Goal: Task Accomplishment & Management: Manage account settings

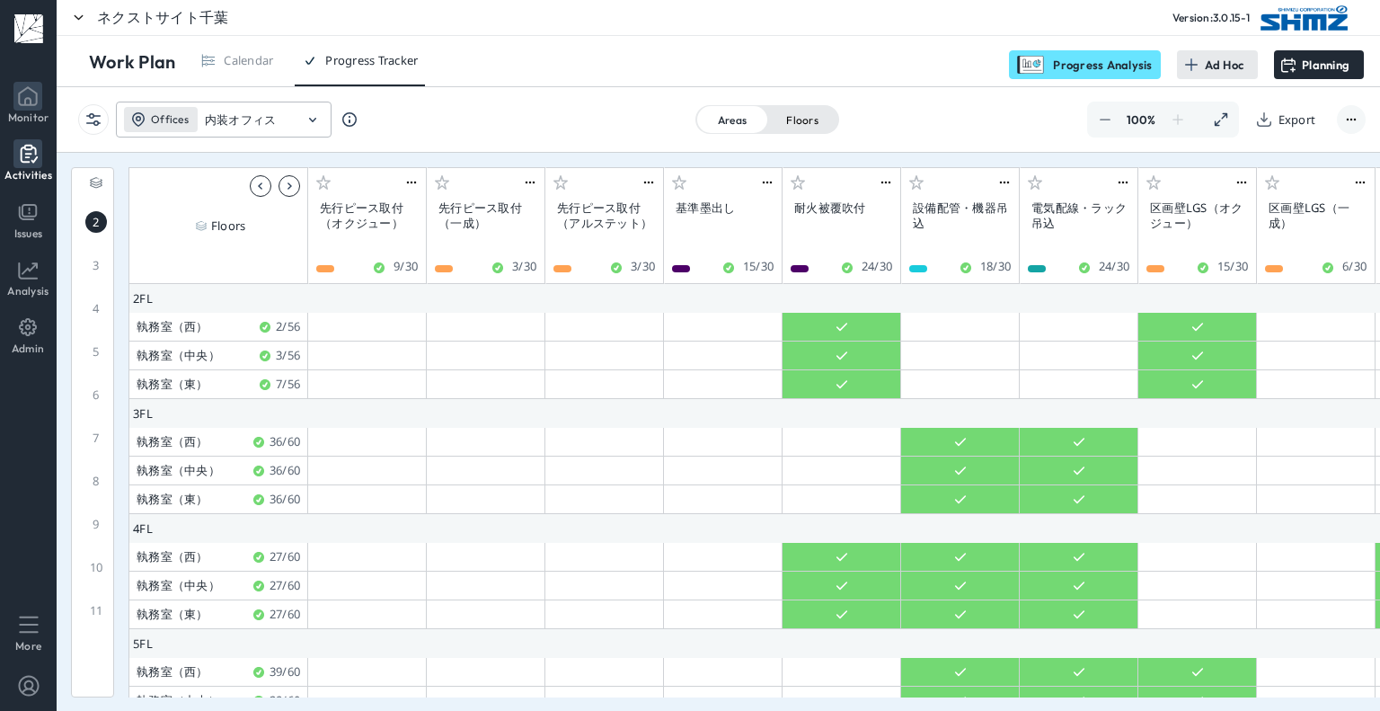
click at [42, 93] on li "Monitor" at bounding box center [29, 103] width 56 height 57
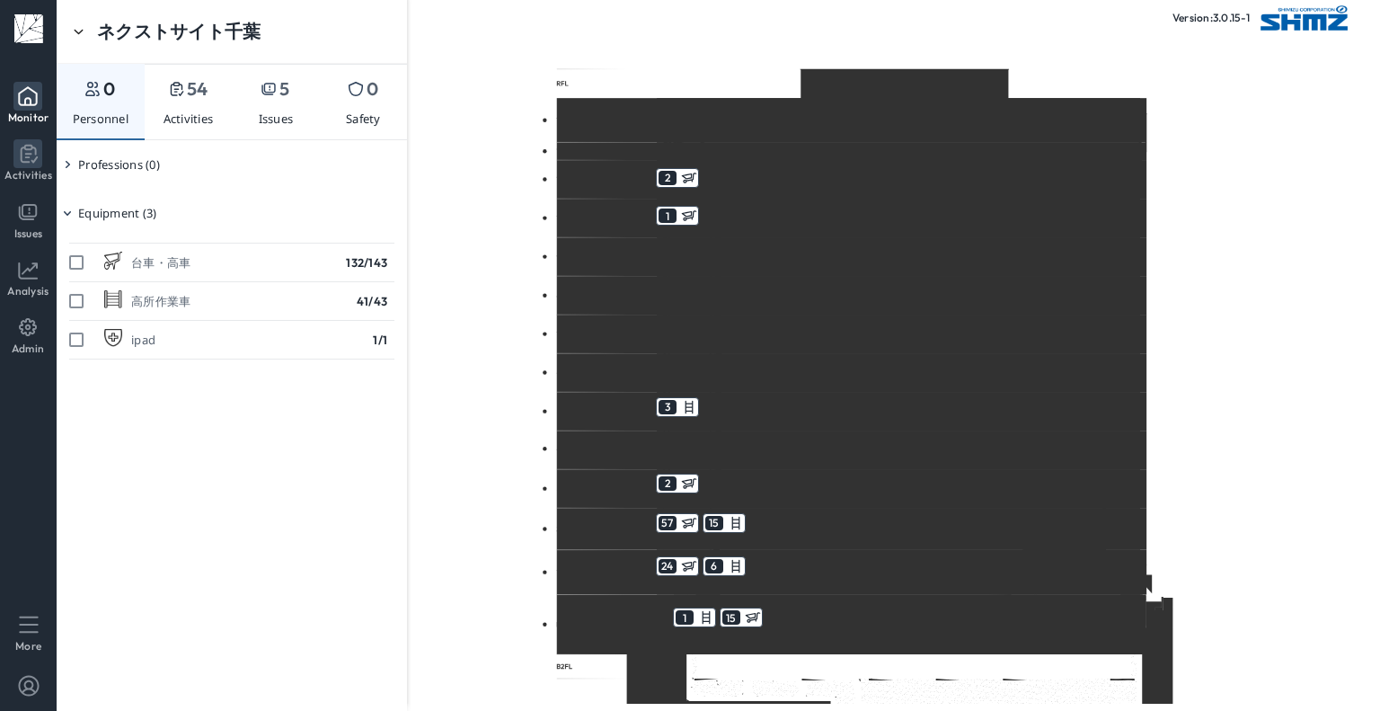
click at [25, 161] on icon at bounding box center [27, 153] width 29 height 29
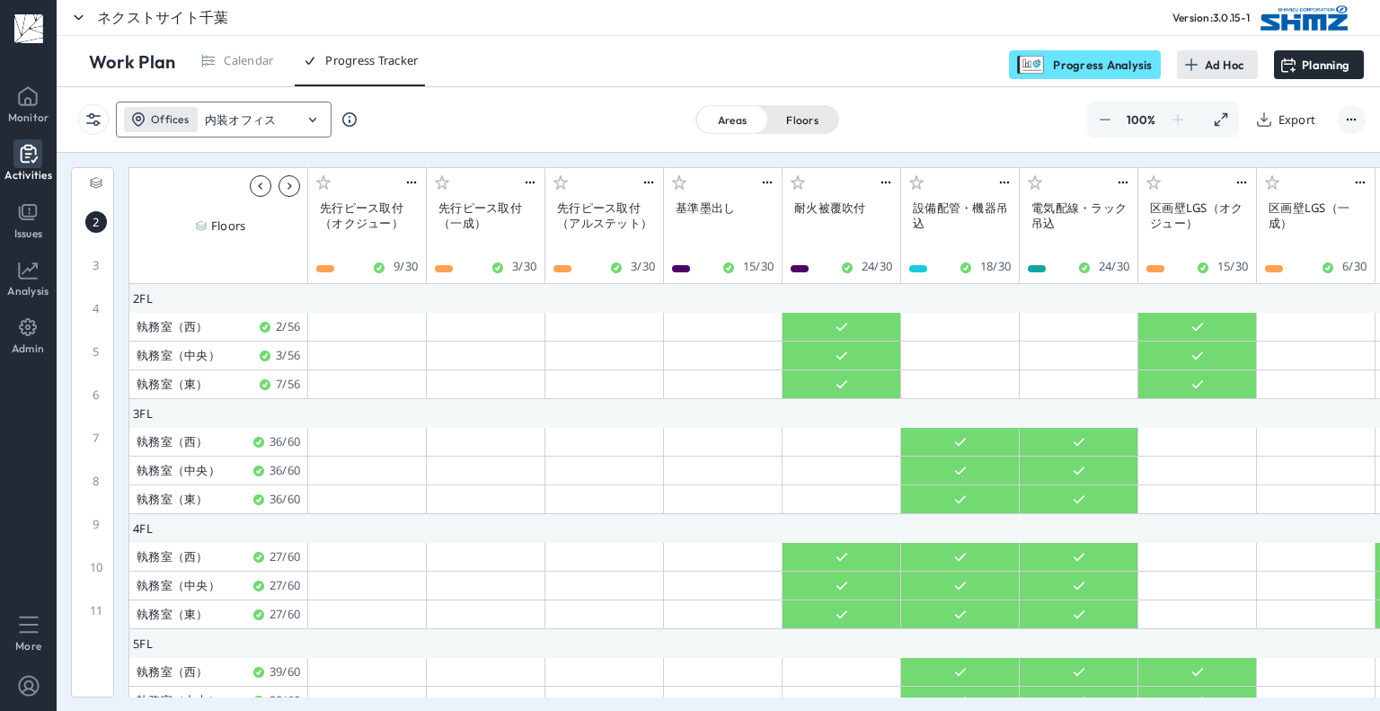
click at [317, 122] on icon at bounding box center [313, 120] width 22 height 22
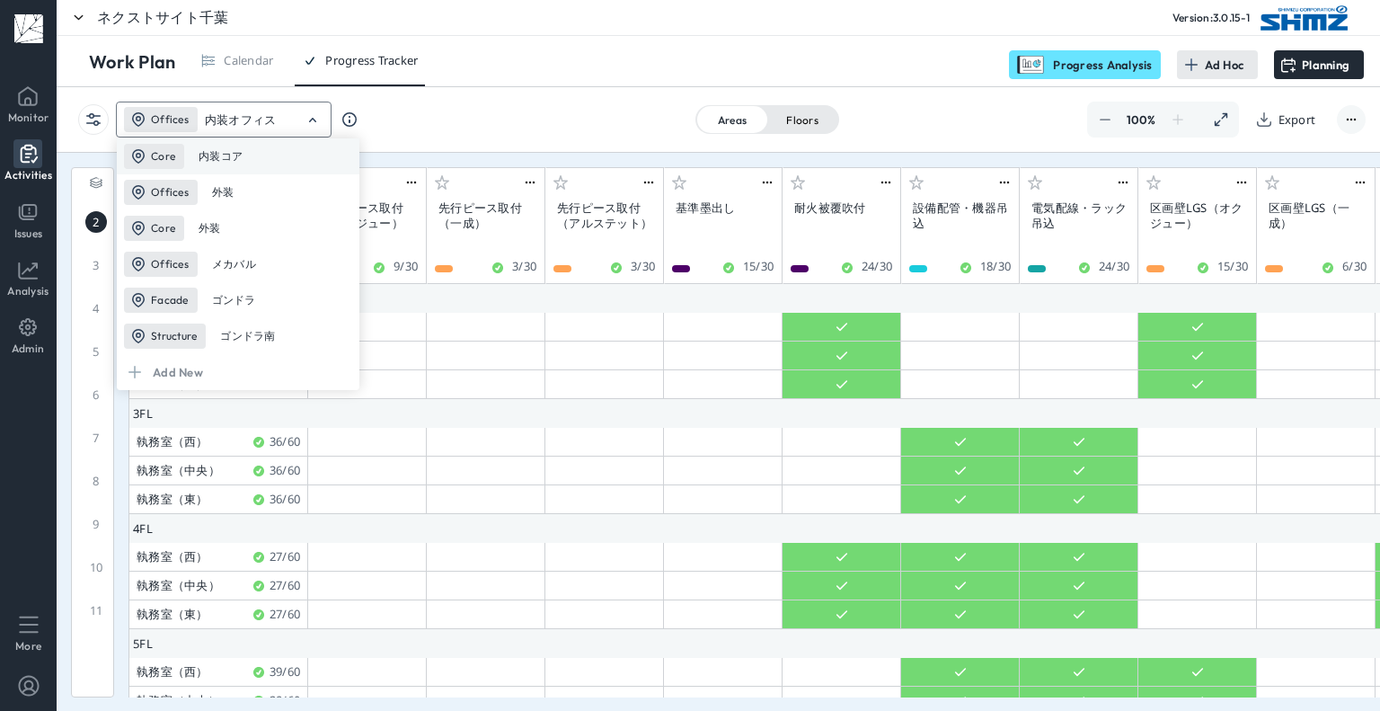
click at [300, 151] on div "Core 内装コア" at bounding box center [238, 156] width 243 height 36
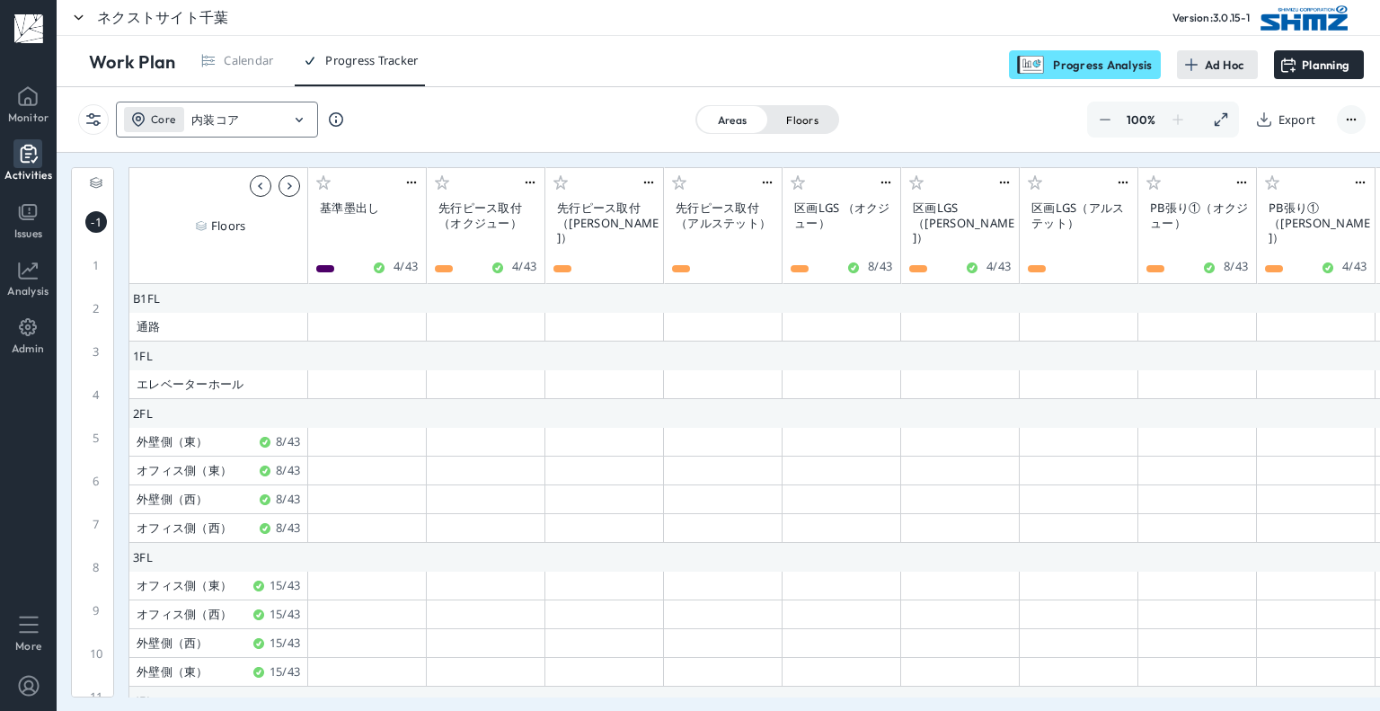
click at [294, 119] on icon at bounding box center [299, 120] width 22 height 22
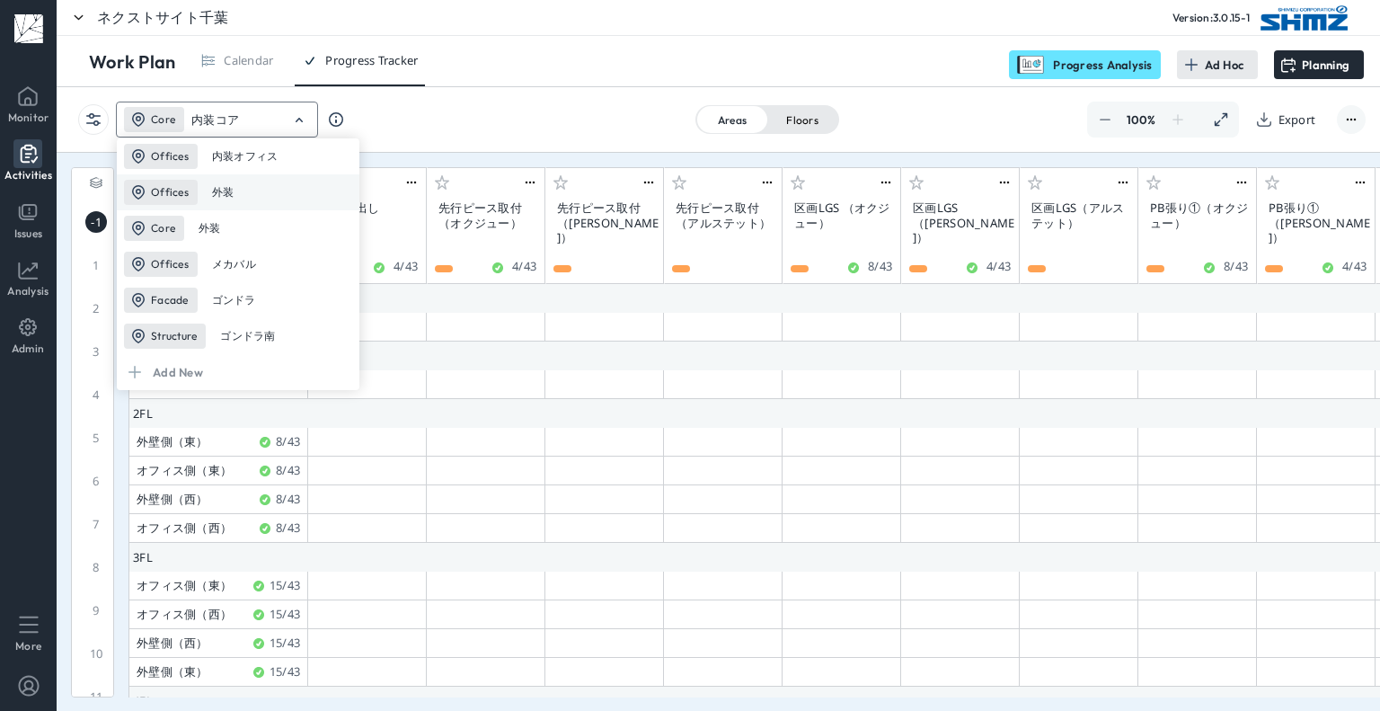
click at [273, 188] on div "Offices 外装" at bounding box center [238, 192] width 243 height 36
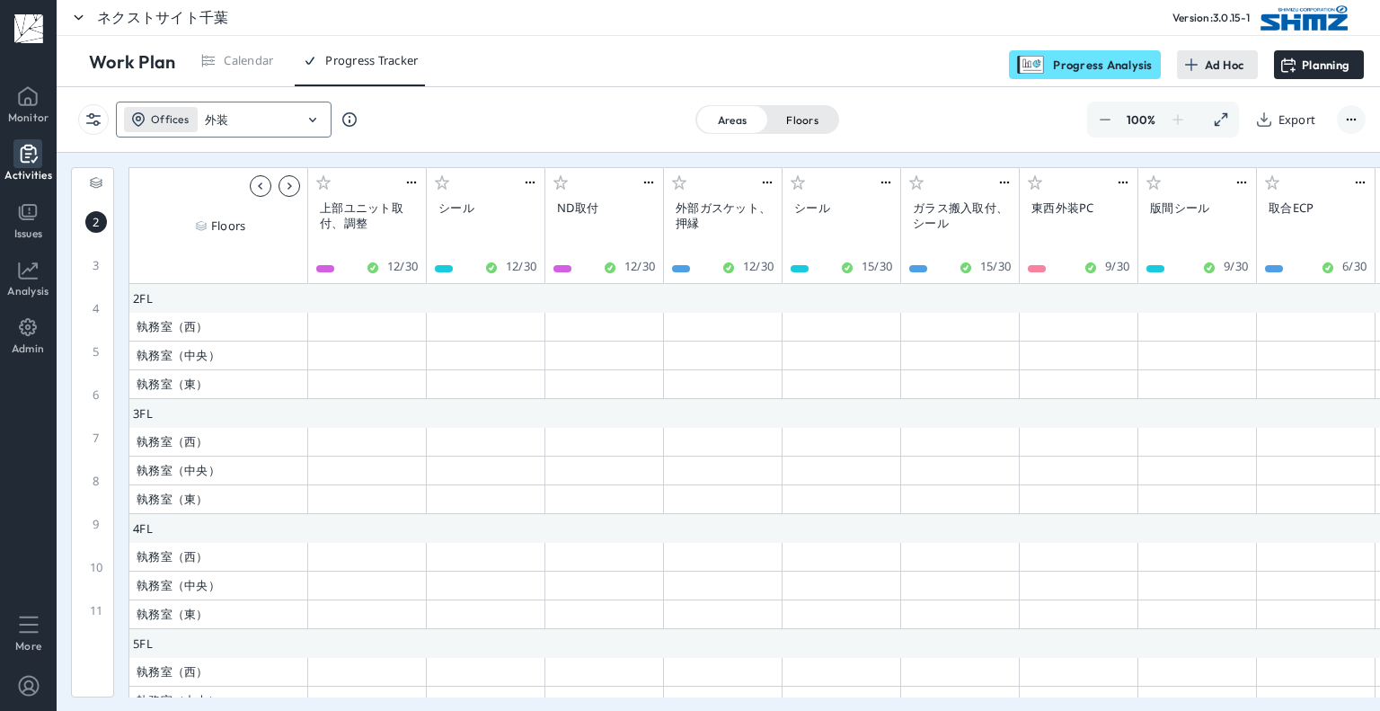
click at [296, 120] on div "Offices 外装" at bounding box center [209, 120] width 185 height 36
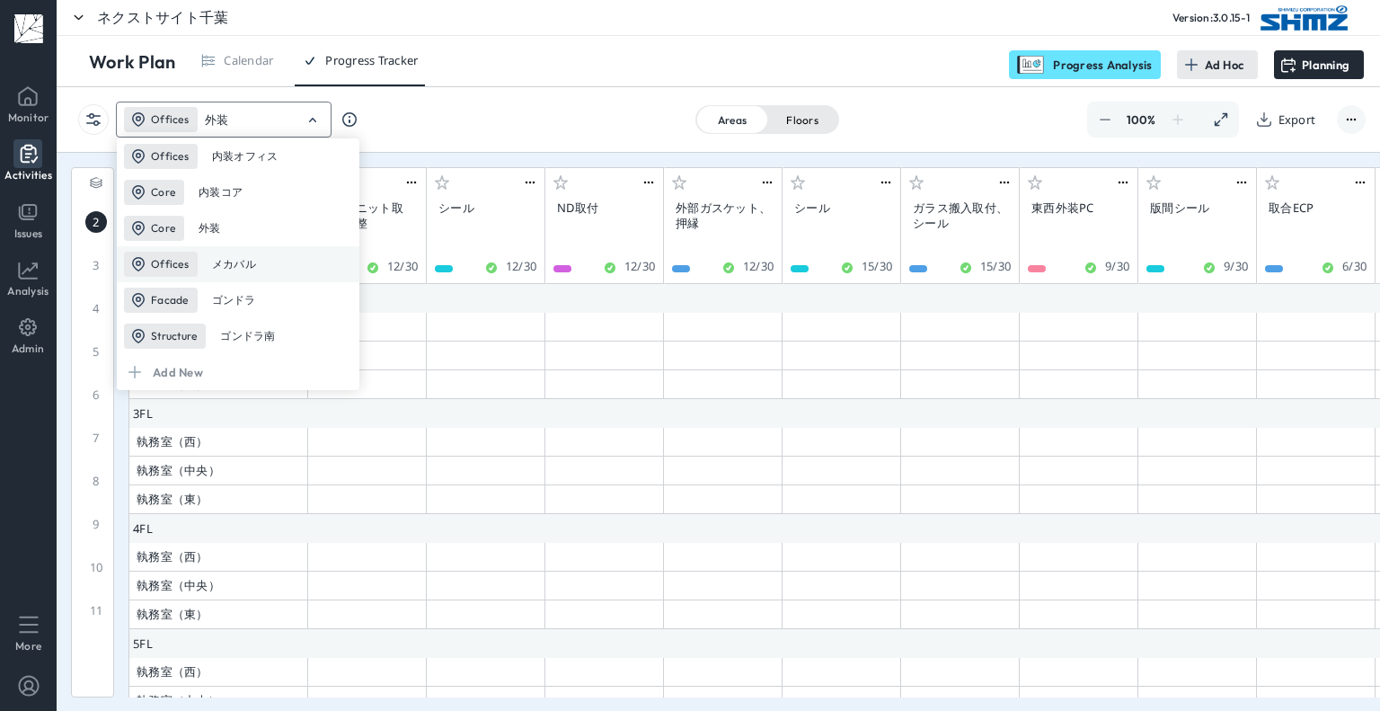
click at [255, 261] on div "Offices メカバル" at bounding box center [238, 264] width 243 height 36
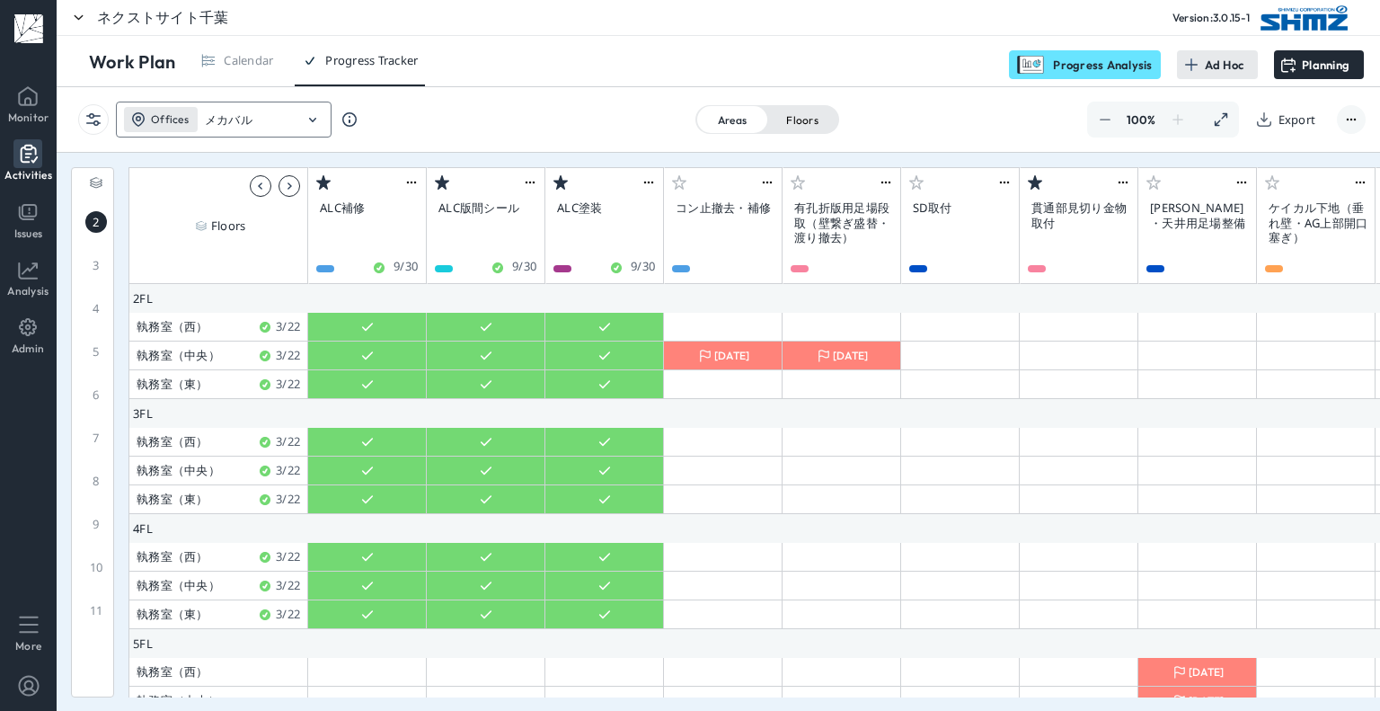
click at [316, 119] on icon at bounding box center [313, 120] width 22 height 22
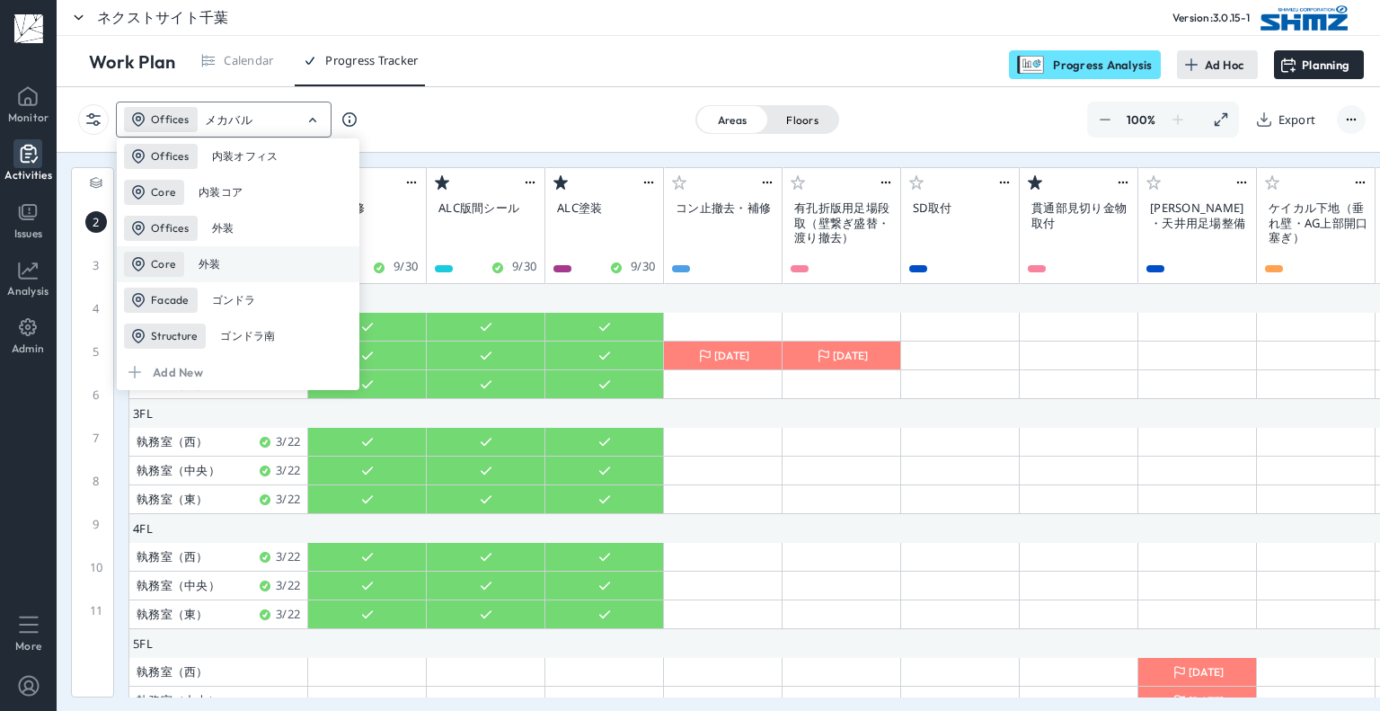
click at [263, 256] on div "Core 外装" at bounding box center [238, 264] width 243 height 36
type input "外装"
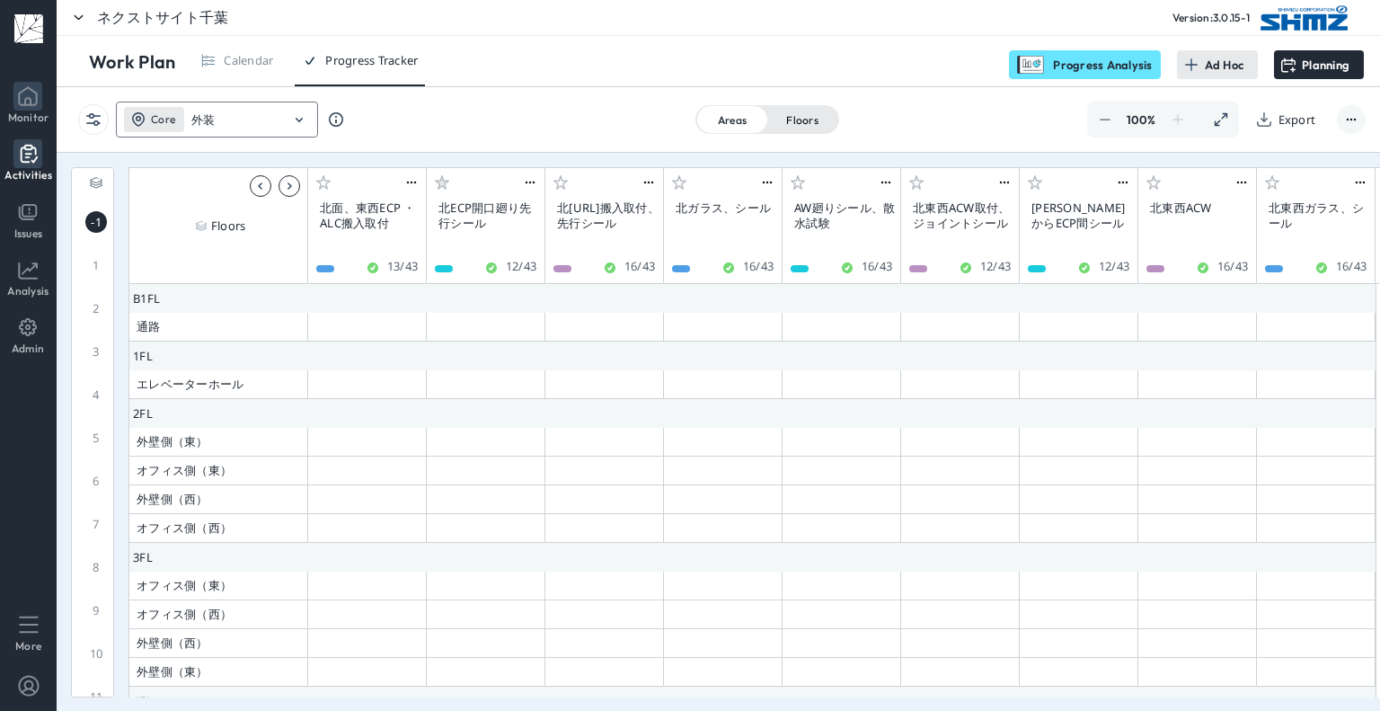
click at [34, 104] on icon at bounding box center [28, 95] width 19 height 19
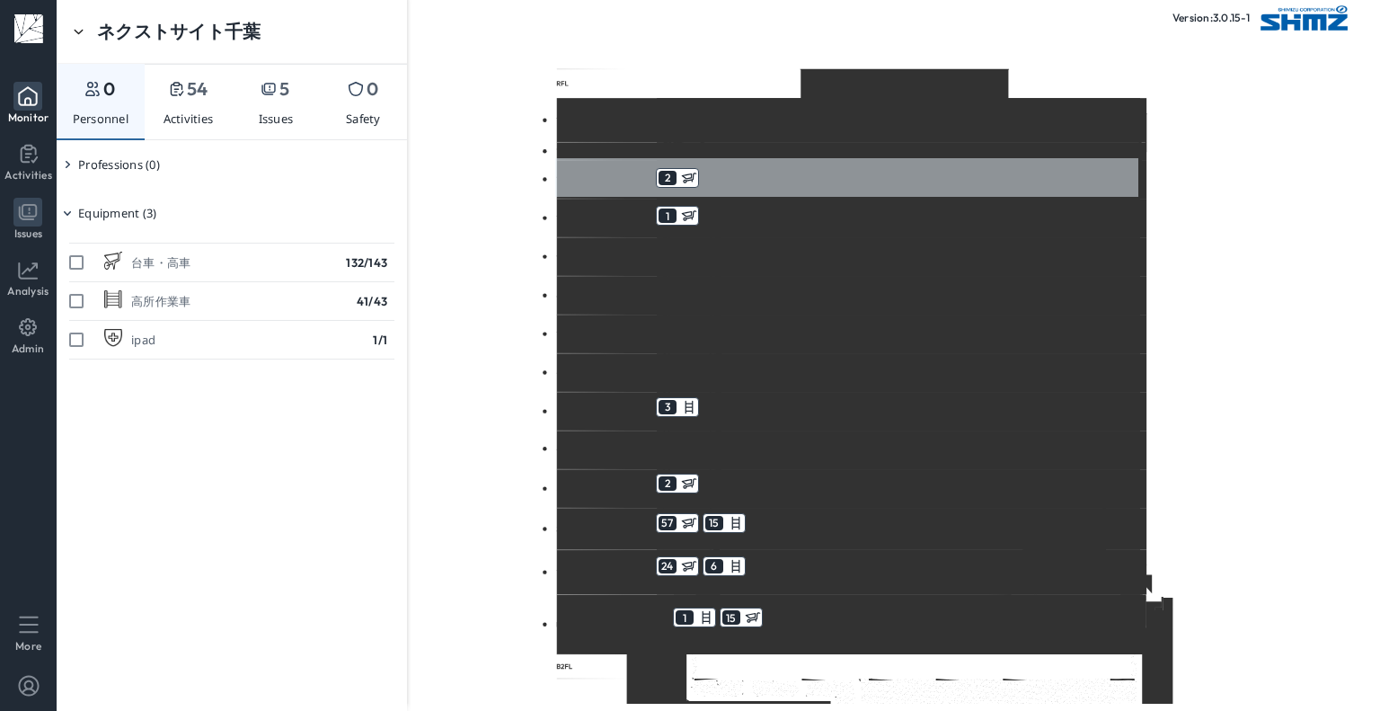
click at [18, 232] on p "Issues" at bounding box center [28, 232] width 29 height 13
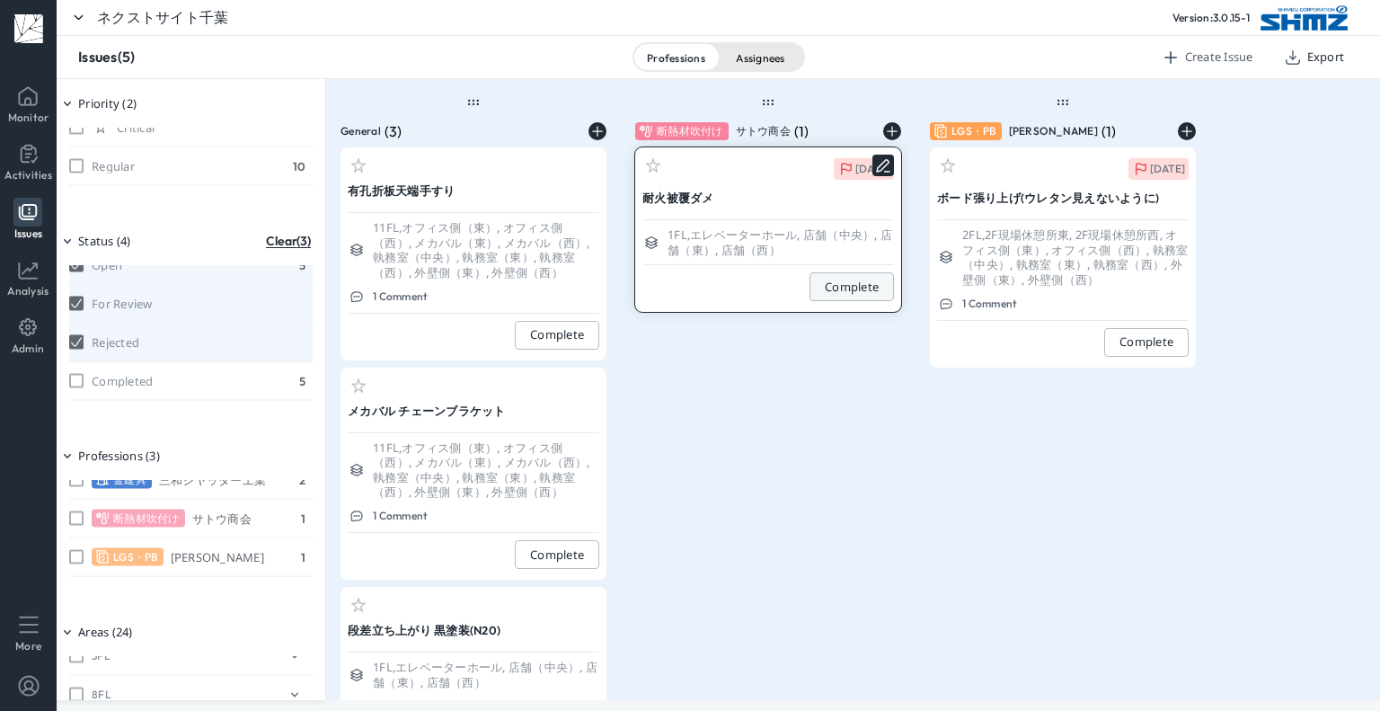
click at [759, 172] on section "[DATE]" at bounding box center [768, 169] width 252 height 22
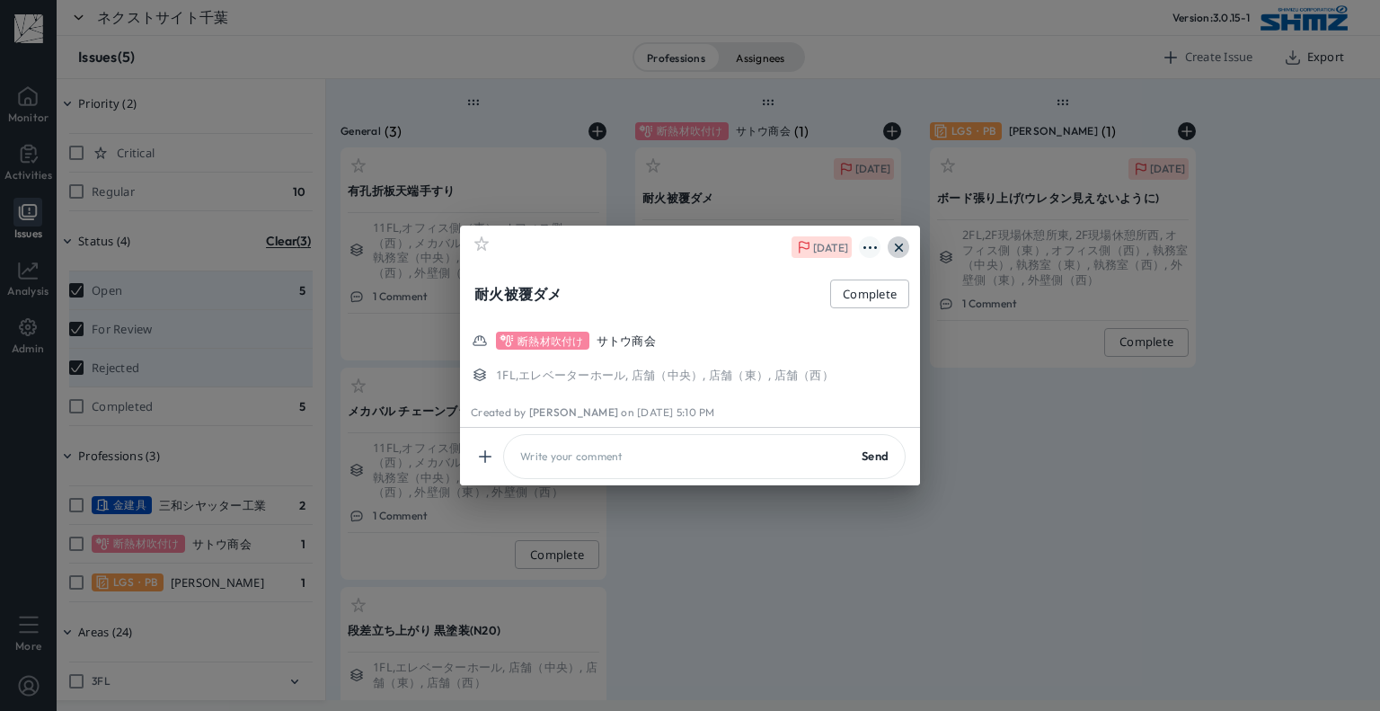
click at [900, 249] on img at bounding box center [898, 247] width 13 height 13
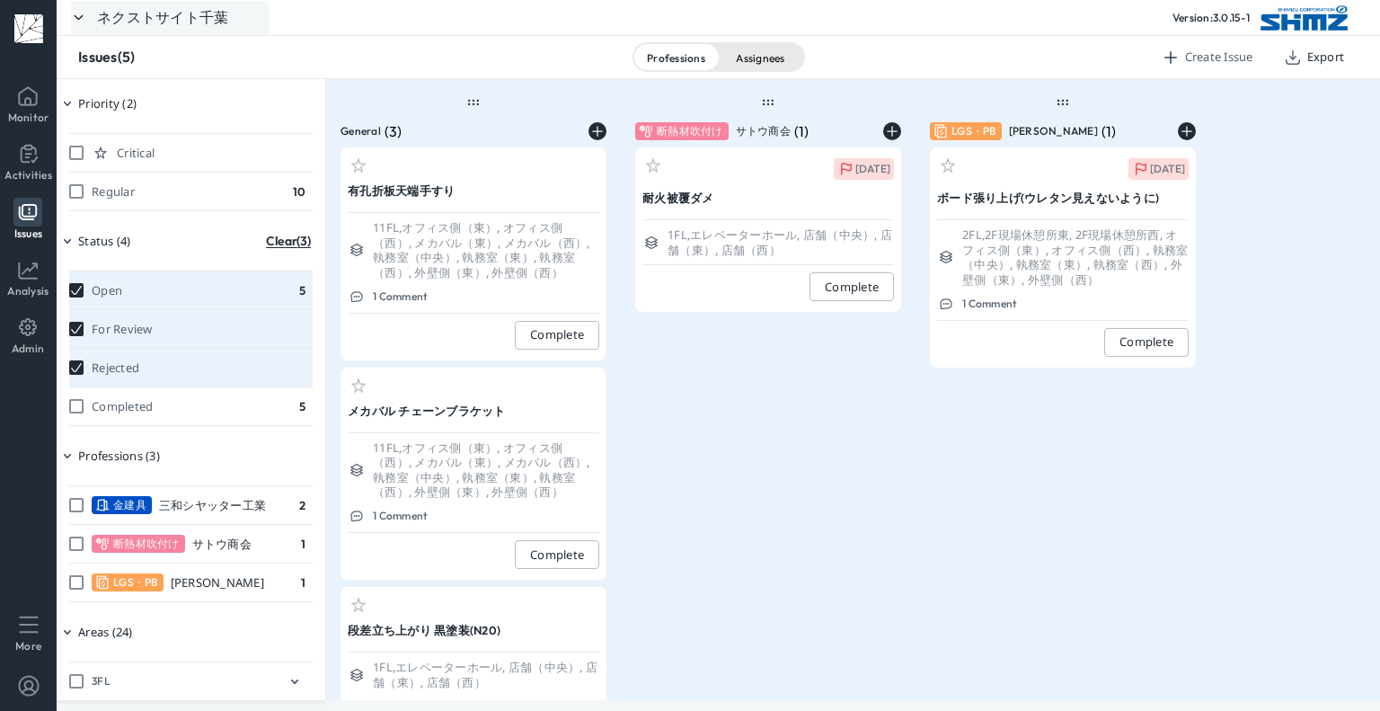
click at [199, 22] on div "ネクストサイト千葉" at bounding box center [162, 17] width 131 height 18
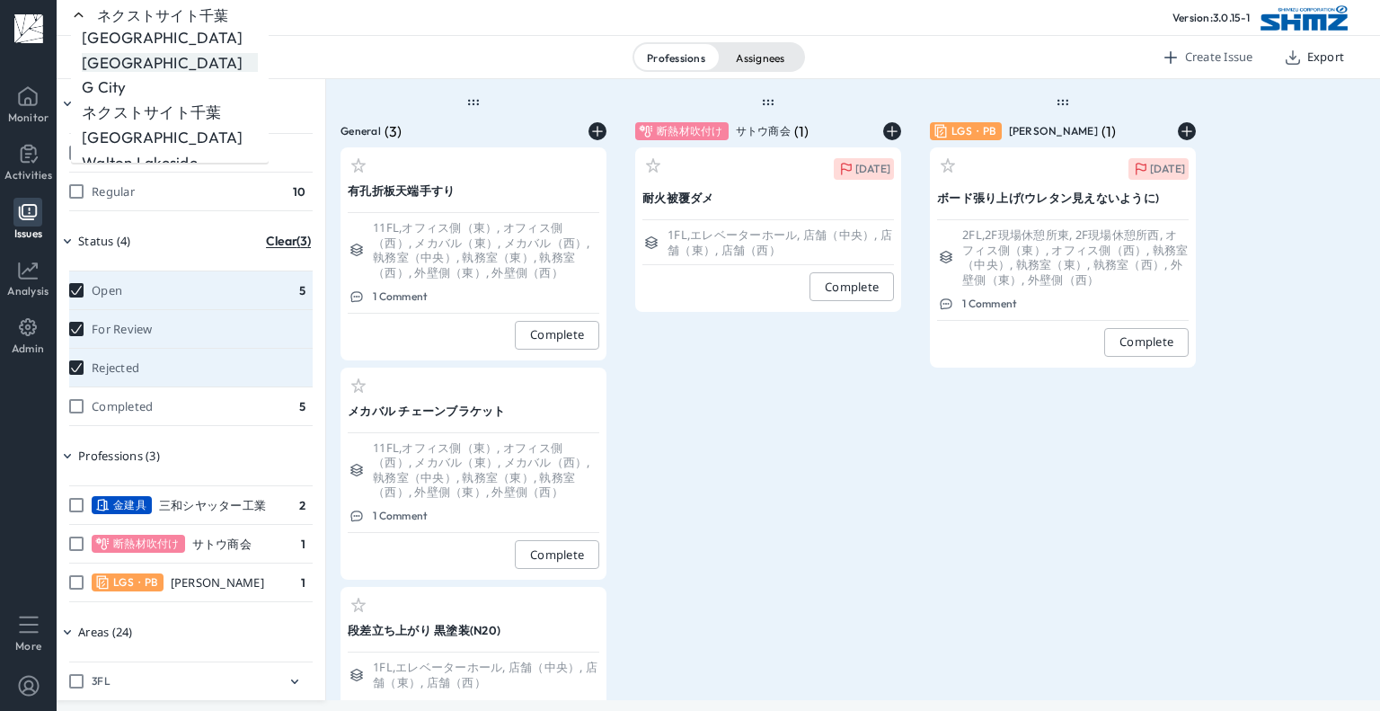
click at [199, 60] on p "[GEOGRAPHIC_DATA]" at bounding box center [162, 63] width 161 height 20
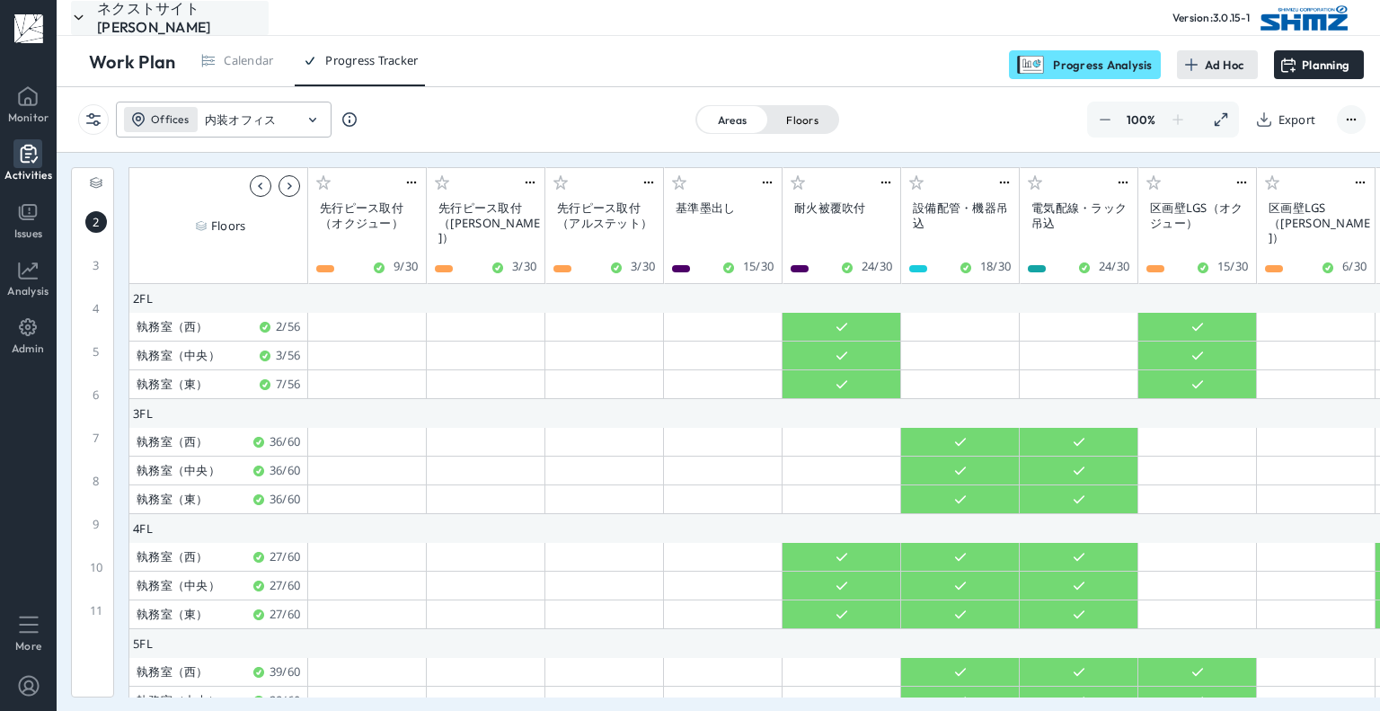
click at [192, 14] on div "ネクストサイト千葉" at bounding box center [183, 17] width 172 height 37
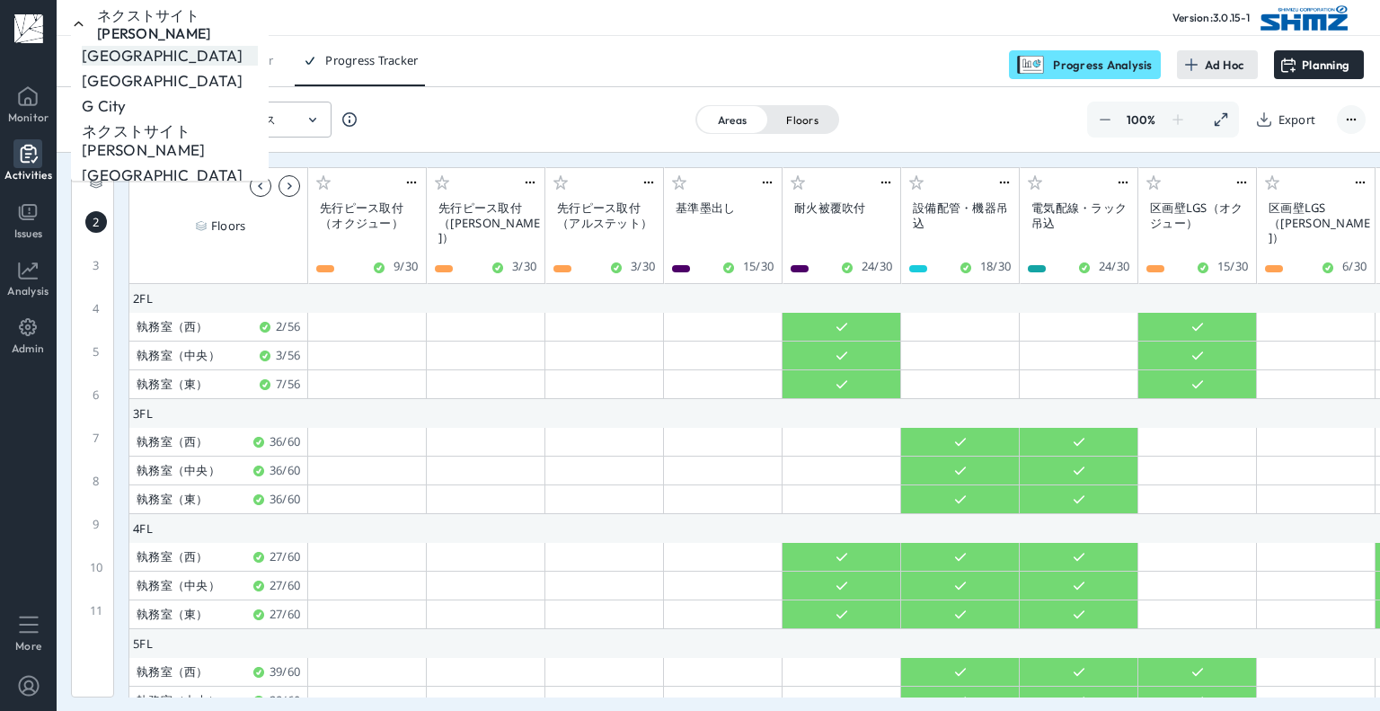
click at [192, 46] on div "[GEOGRAPHIC_DATA]" at bounding box center [170, 56] width 176 height 20
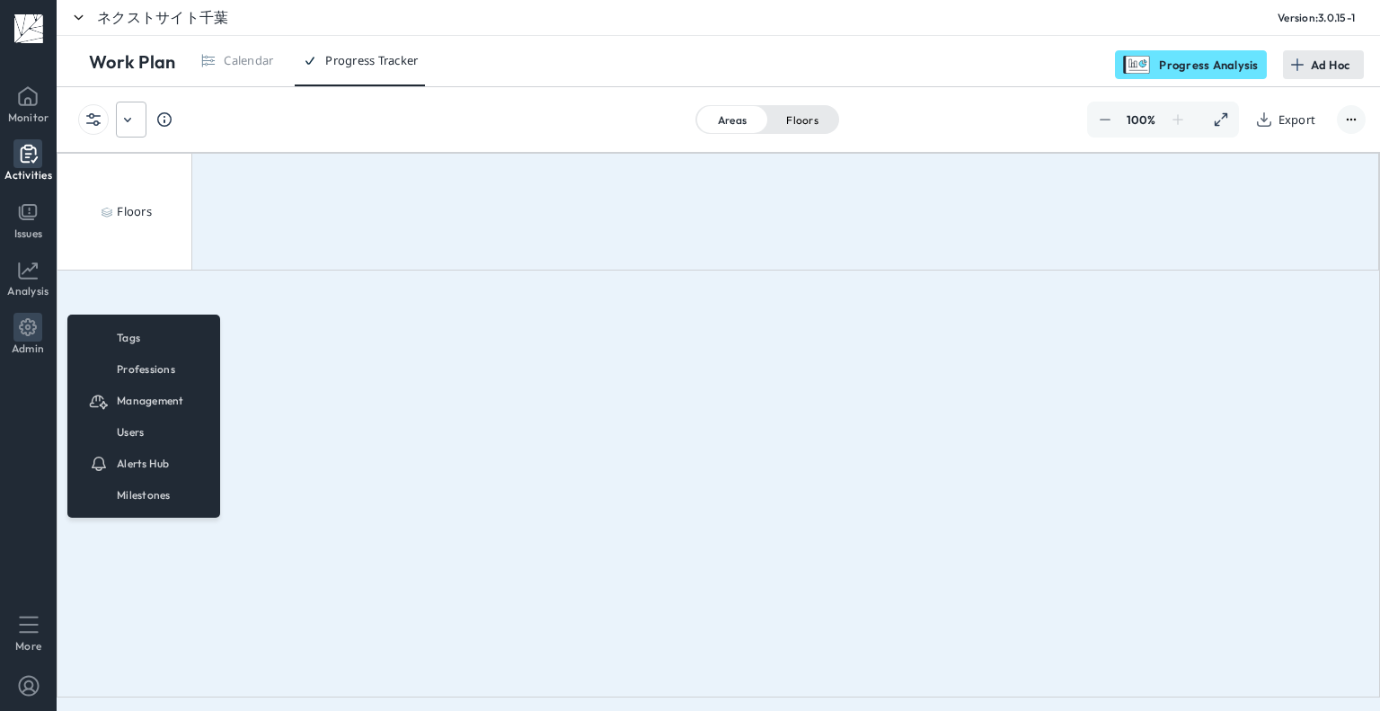
click at [38, 331] on icon at bounding box center [27, 327] width 29 height 29
click at [113, 332] on link "Tags" at bounding box center [143, 337] width 153 height 31
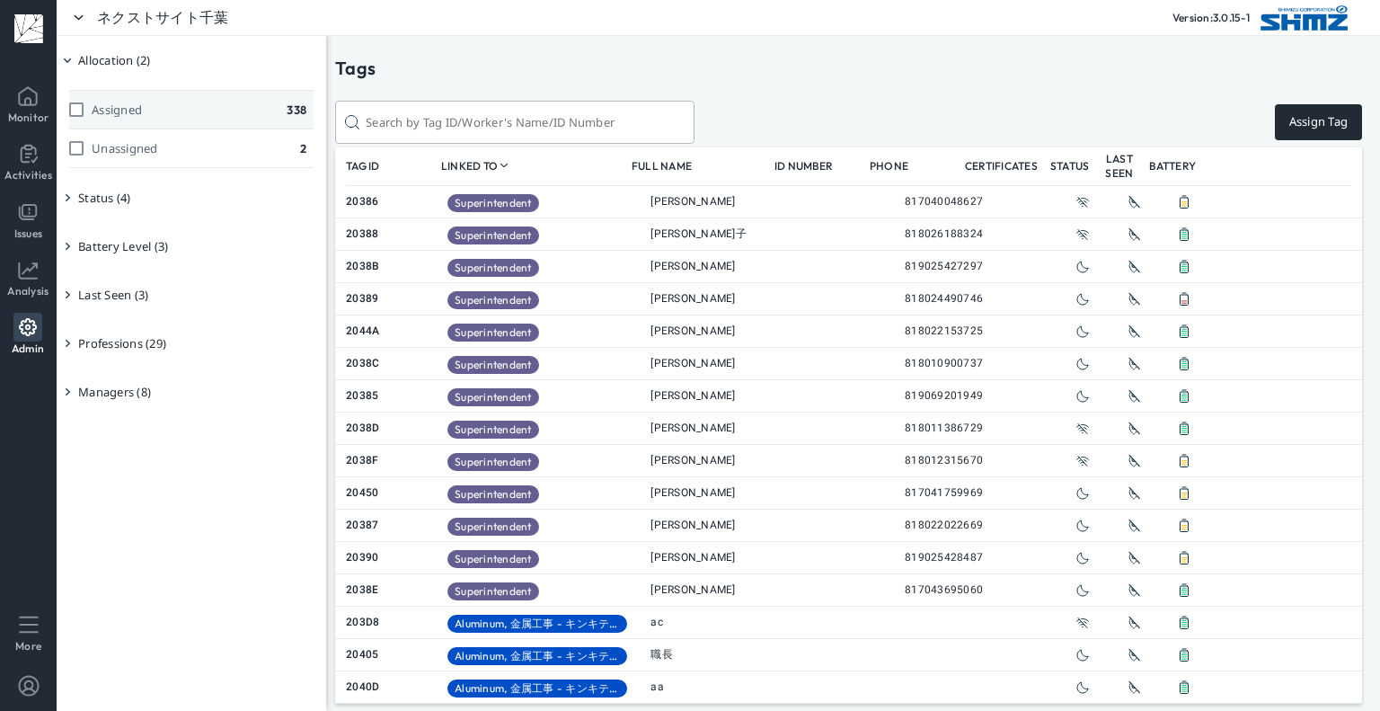
click at [168, 111] on div "Assigned 338" at bounding box center [191, 110] width 244 height 40
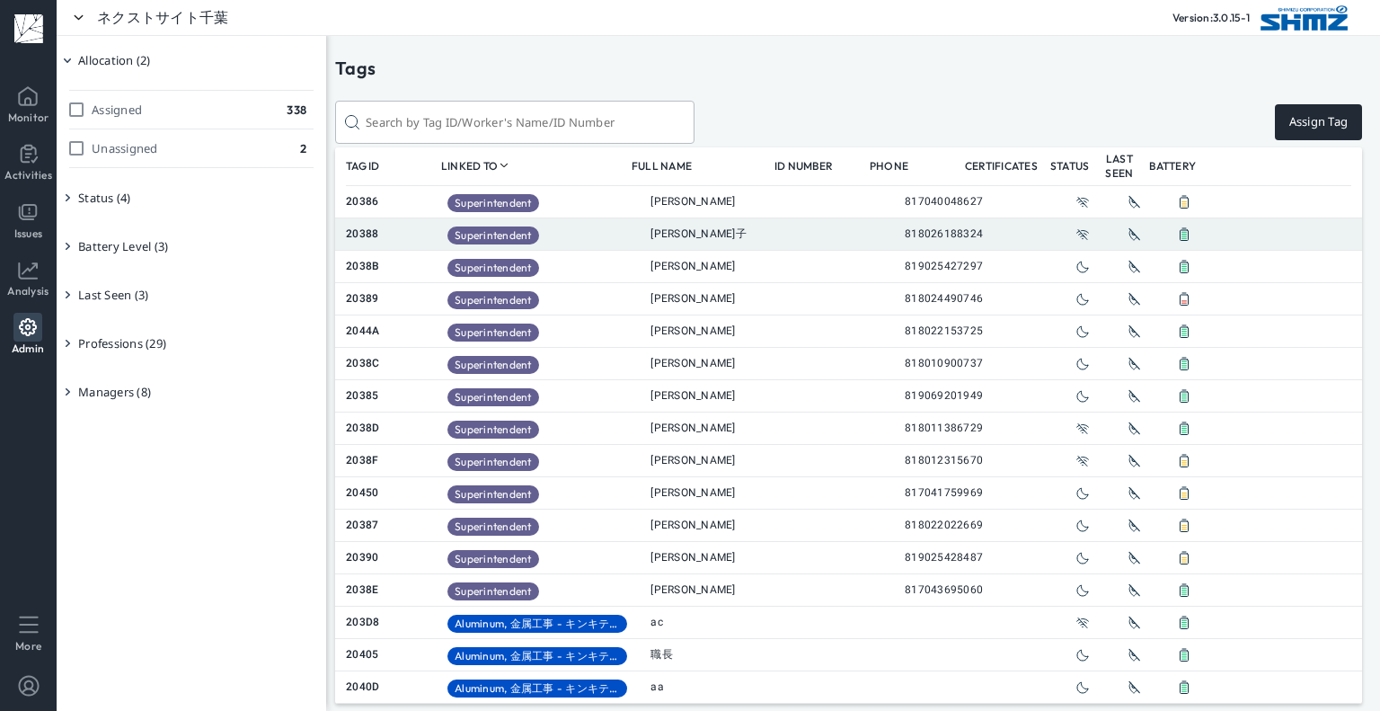
checkbox input "true"
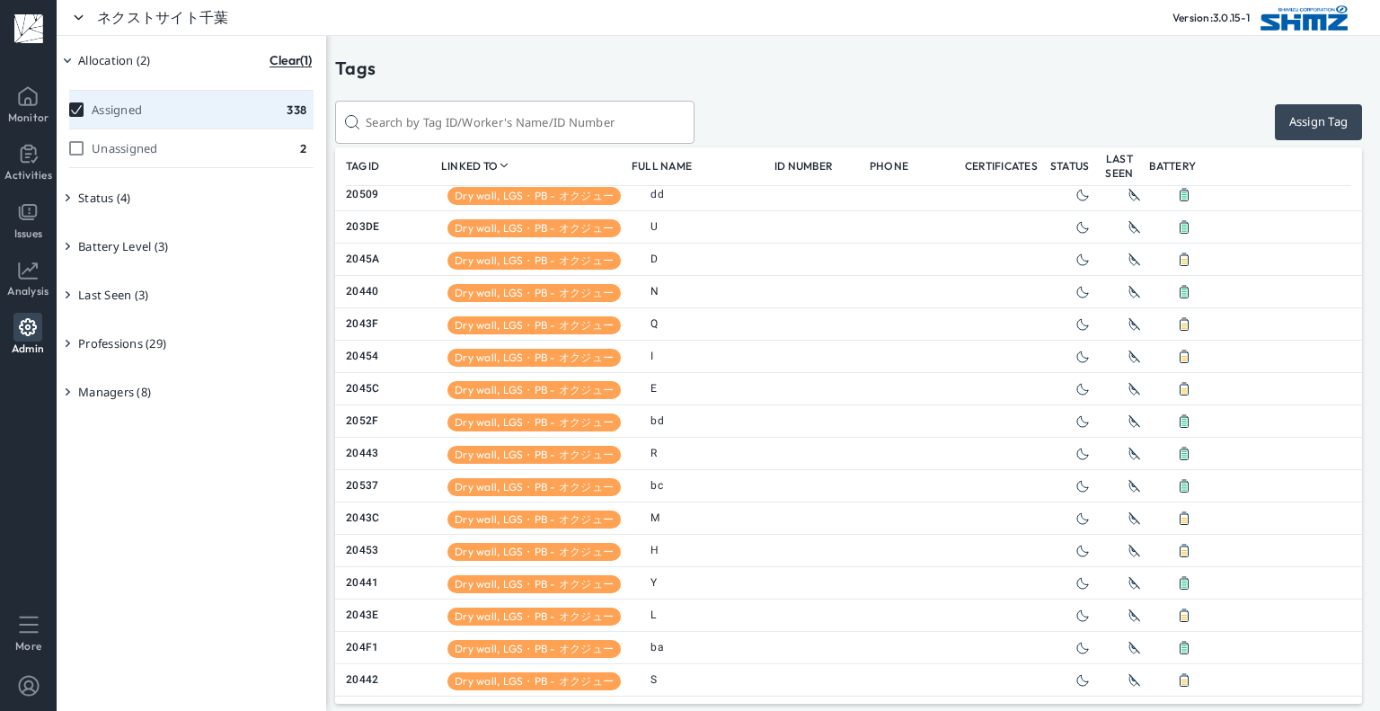
scroll to position [7006, 0]
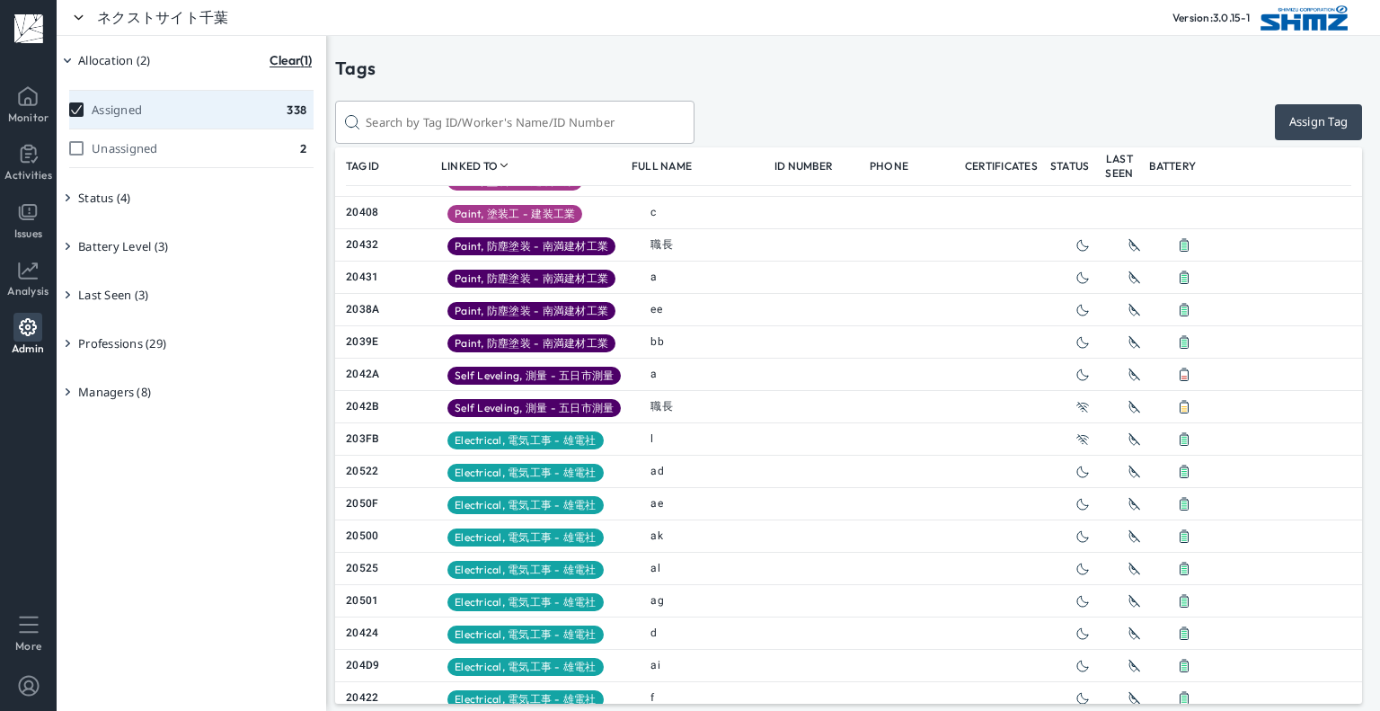
click at [1336, 125] on div "Assign Tag" at bounding box center [1318, 121] width 59 height 15
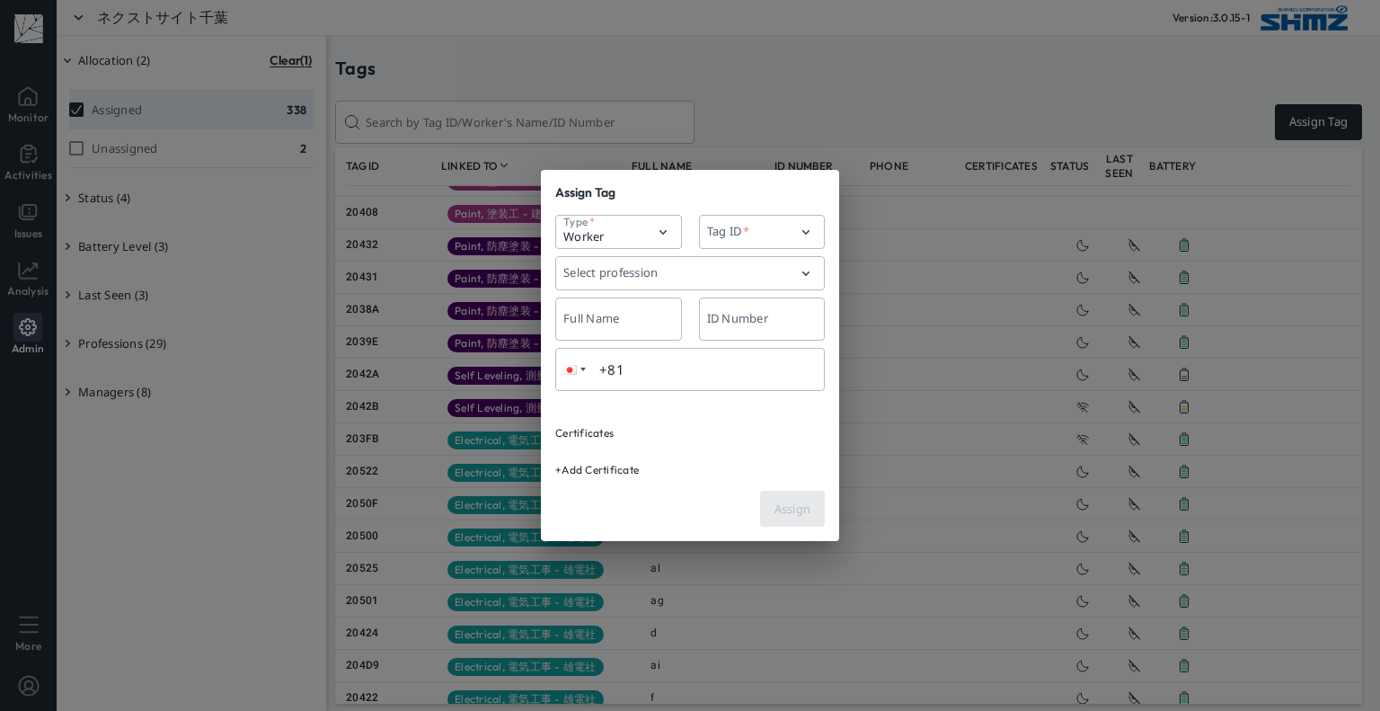
click at [625, 471] on div "+ Add Certificate" at bounding box center [597, 469] width 84 height 13
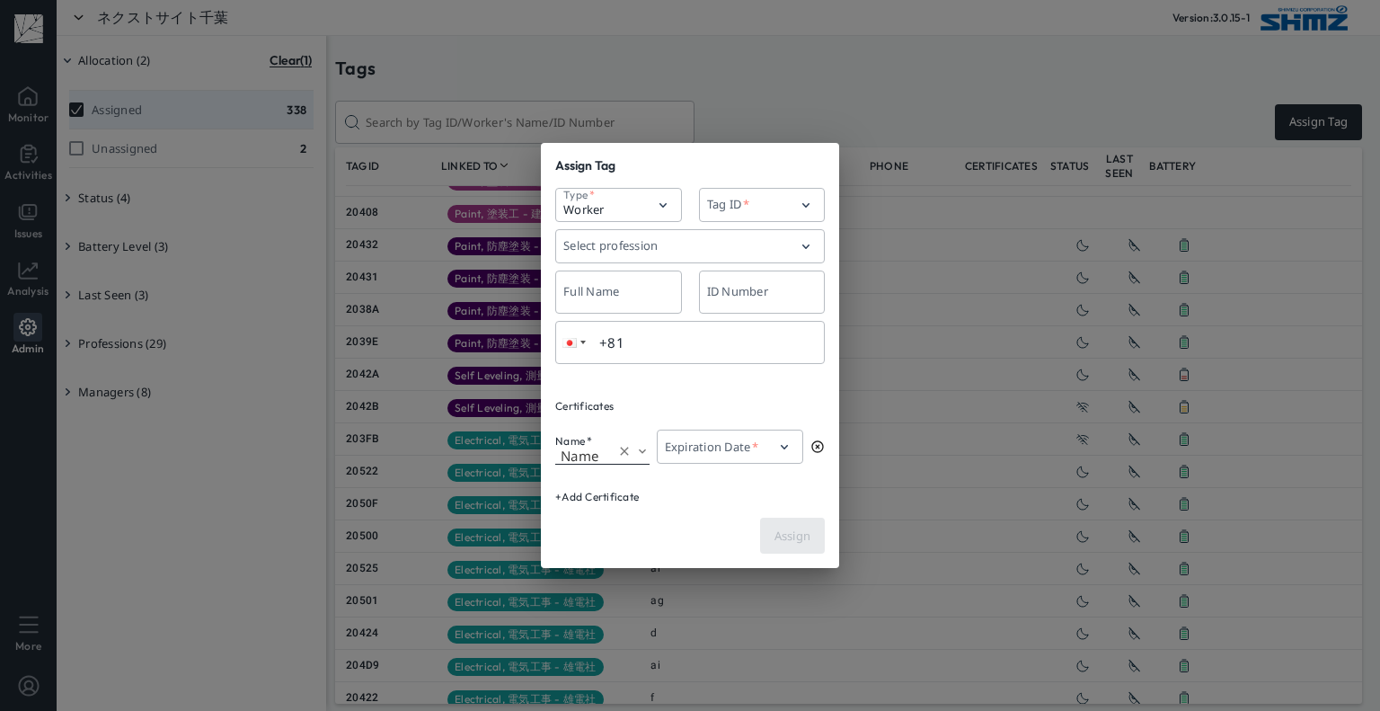
click at [635, 455] on button "Open" at bounding box center [642, 451] width 18 height 20
click at [640, 455] on icon "Close" at bounding box center [642, 451] width 14 height 16
click at [643, 455] on icon "Open" at bounding box center [642, 451] width 14 height 16
click at [645, 454] on icon "Close" at bounding box center [642, 451] width 14 height 16
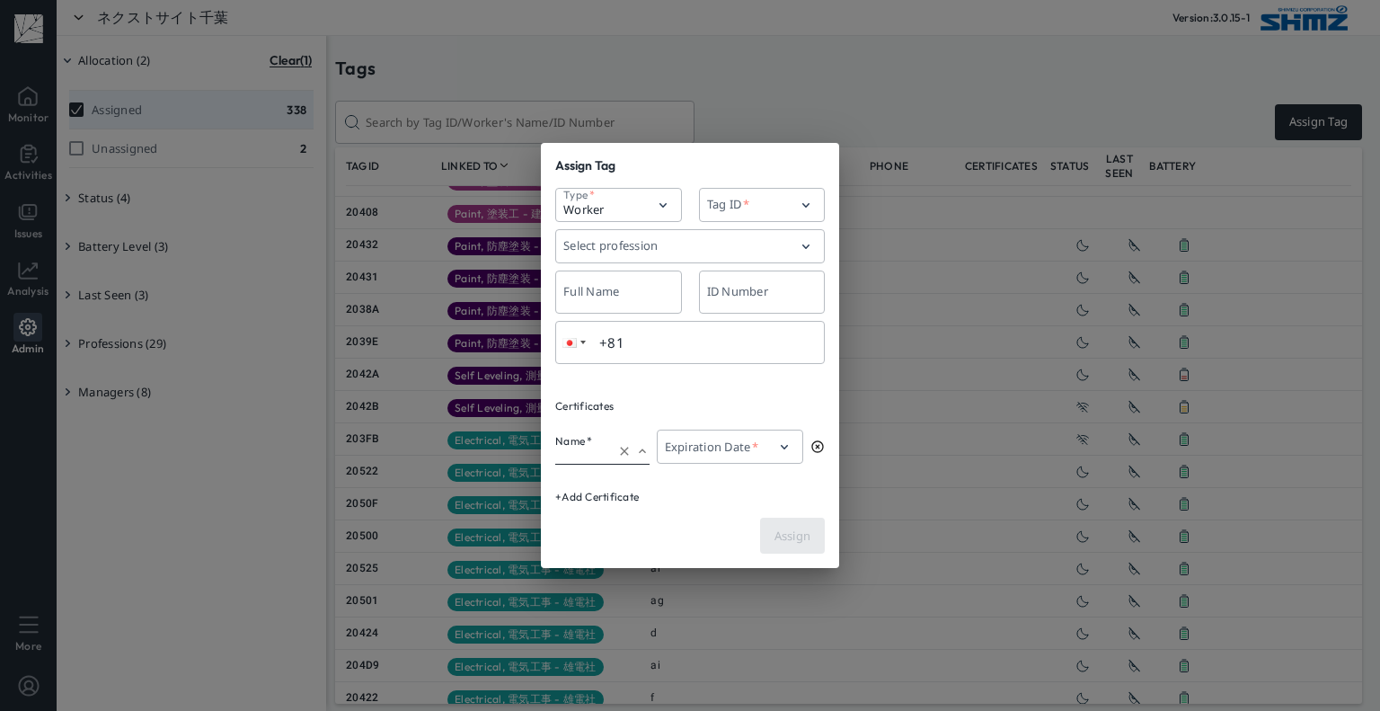
click at [645, 454] on icon "Close" at bounding box center [642, 451] width 14 height 16
click at [645, 454] on icon "Open" at bounding box center [642, 451] width 14 height 16
click at [645, 454] on icon "Close" at bounding box center [642, 451] width 14 height 16
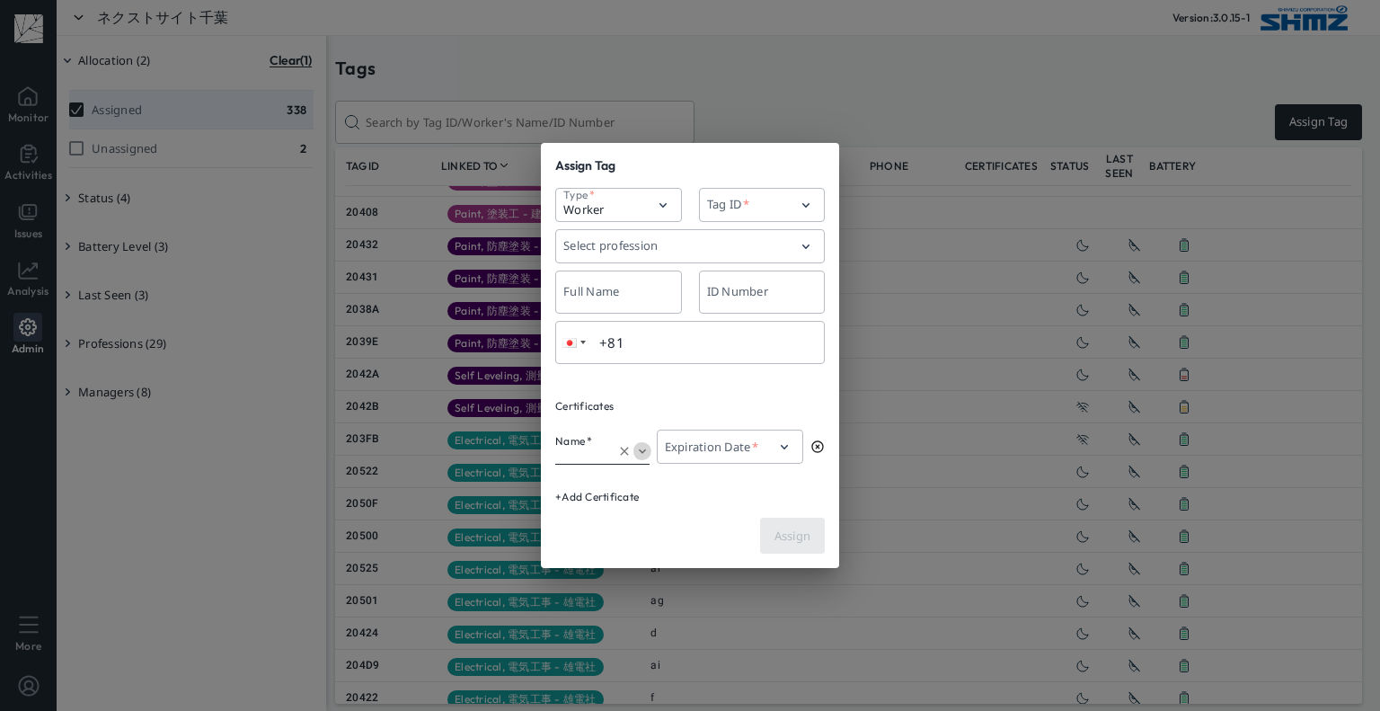
click at [645, 454] on icon "Open" at bounding box center [642, 451] width 14 height 16
type input "Name"
click at [628, 499] on div "+ Add Certificate" at bounding box center [597, 496] width 84 height 13
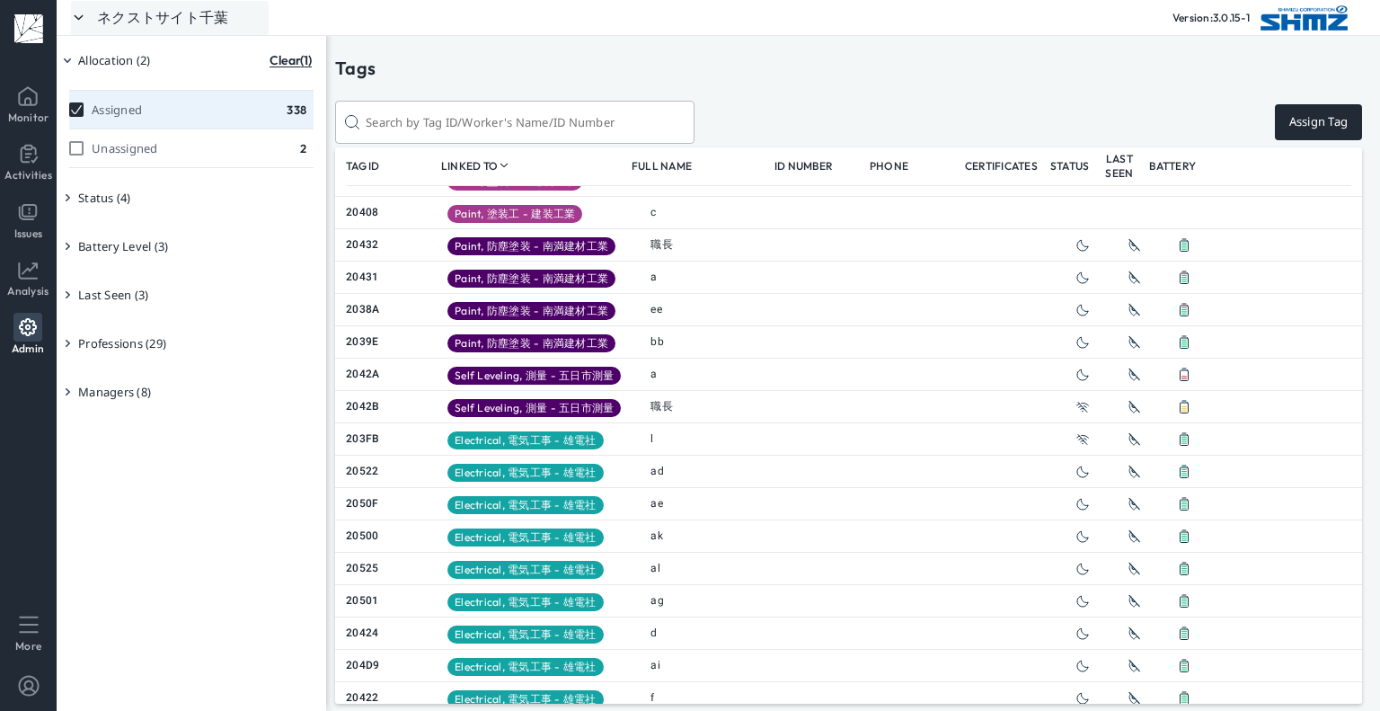
click at [189, 17] on div "ネクストサイト千葉" at bounding box center [162, 17] width 131 height 18
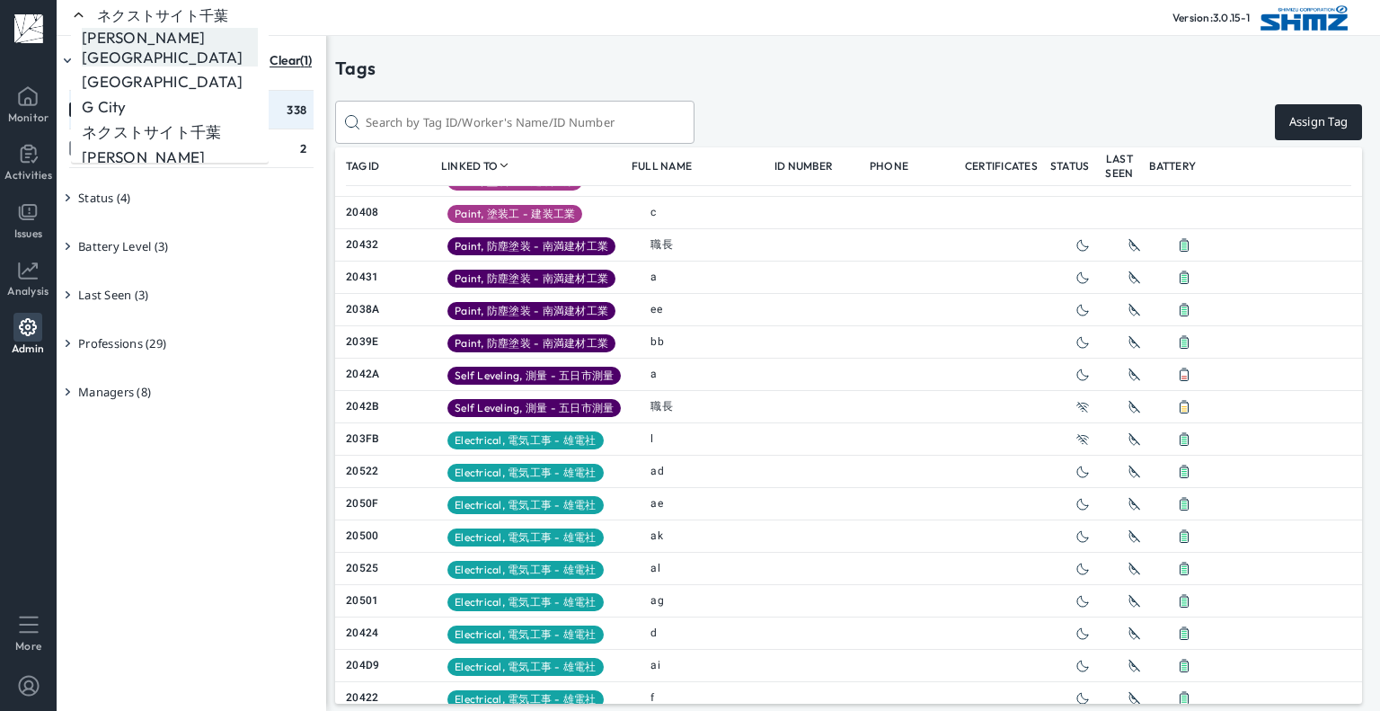
click at [186, 36] on div "[GEOGRAPHIC_DATA]" at bounding box center [170, 48] width 176 height 40
